Goal: Task Accomplishment & Management: Use online tool/utility

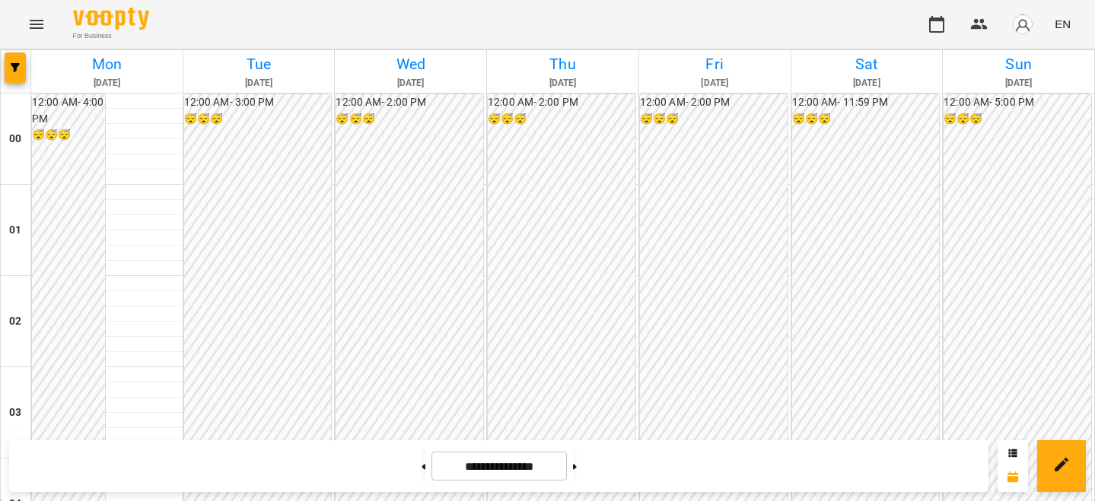
scroll to position [1589, 0]
click at [1027, 19] on img "button" at bounding box center [1022, 24] width 21 height 21
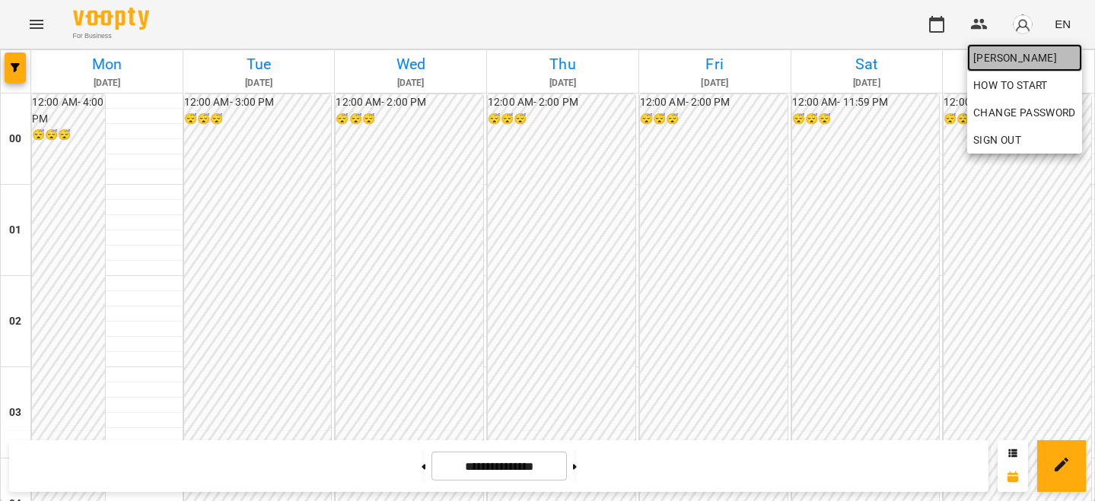
click at [1009, 53] on span "[PERSON_NAME]" at bounding box center [1024, 58] width 103 height 18
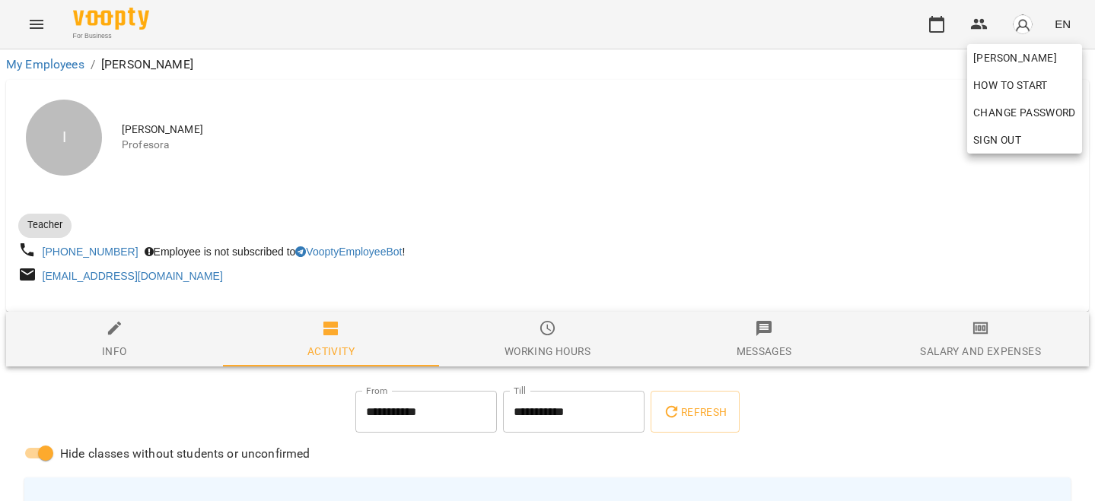
click at [982, 338] on div at bounding box center [547, 250] width 1095 height 501
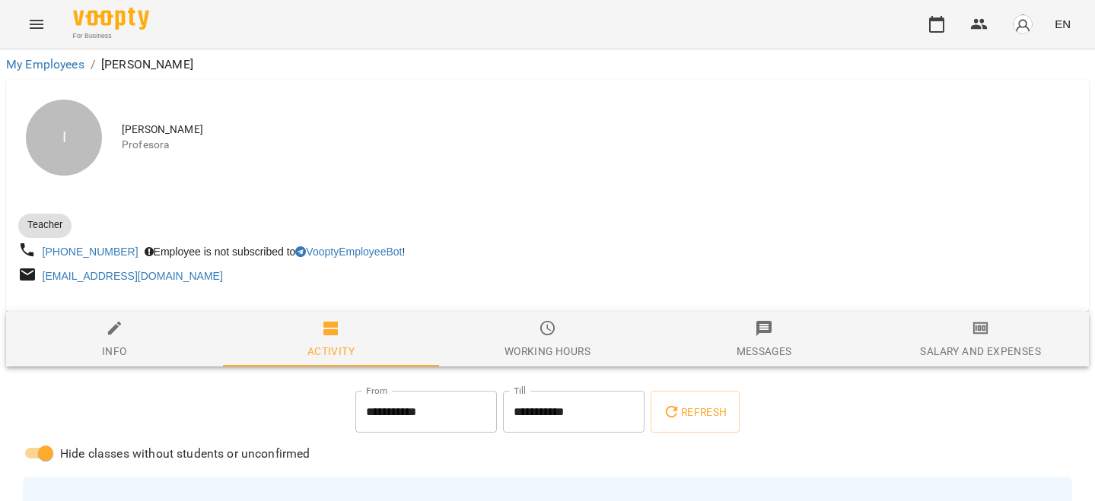
click at [974, 338] on icon "button" at bounding box center [980, 328] width 18 height 18
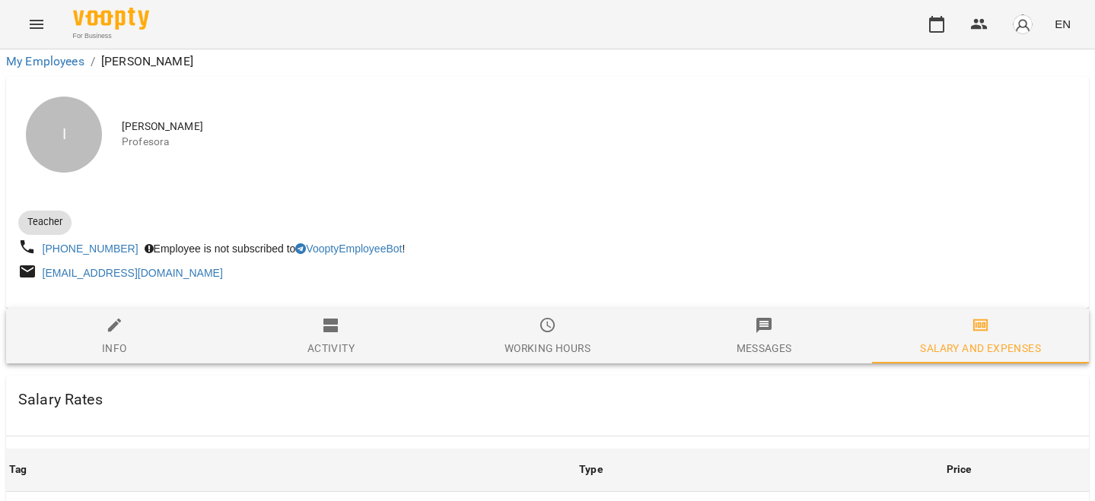
scroll to position [681, 0]
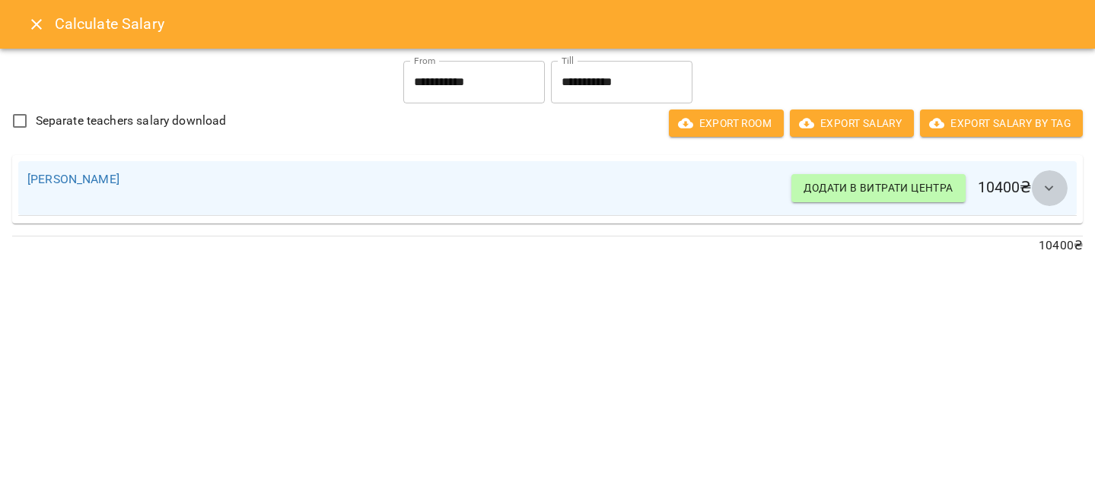
click at [1058, 182] on button "button" at bounding box center [1049, 188] width 37 height 37
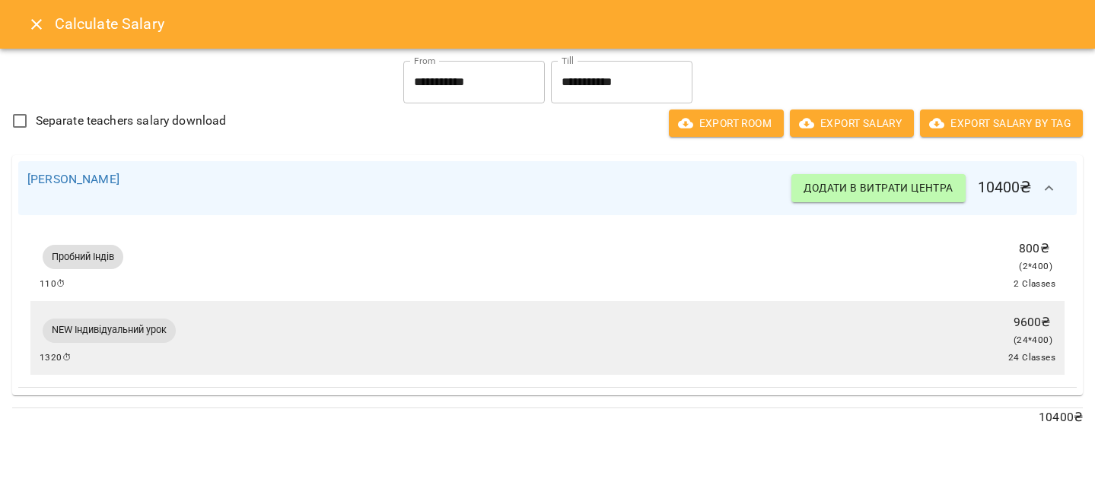
click at [32, 37] on button "Close" at bounding box center [36, 24] width 37 height 37
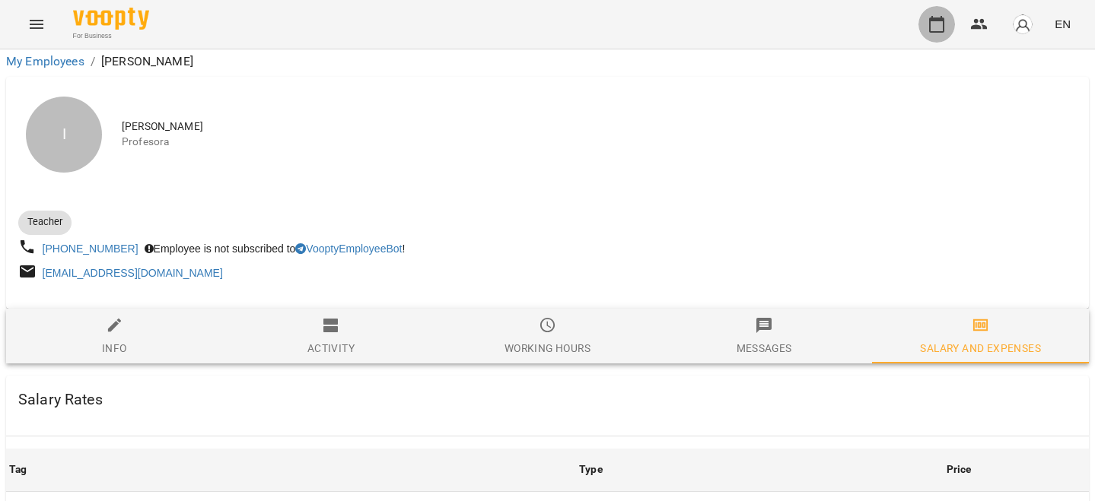
click at [947, 21] on button "button" at bounding box center [936, 24] width 37 height 37
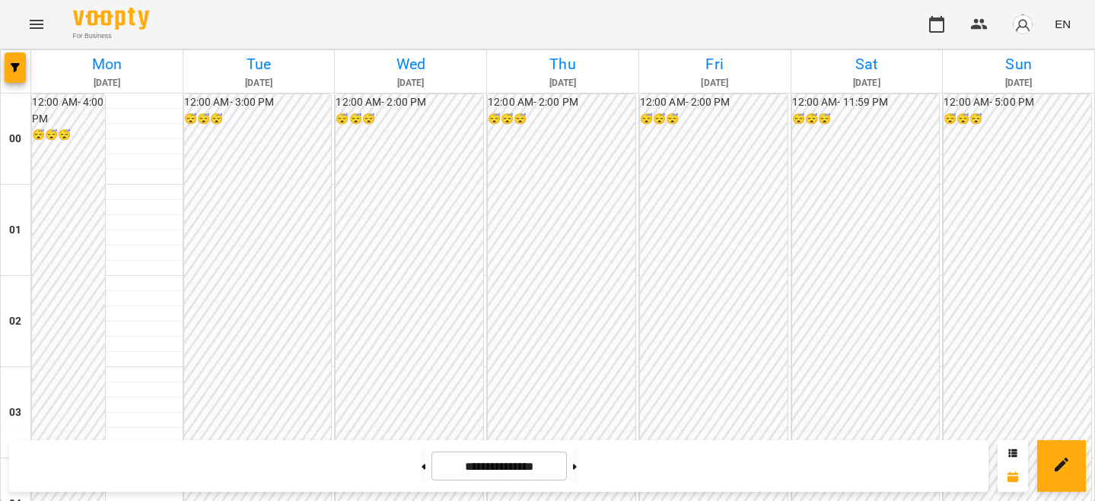
scroll to position [1521, 0]
